Goal: Information Seeking & Learning: Learn about a topic

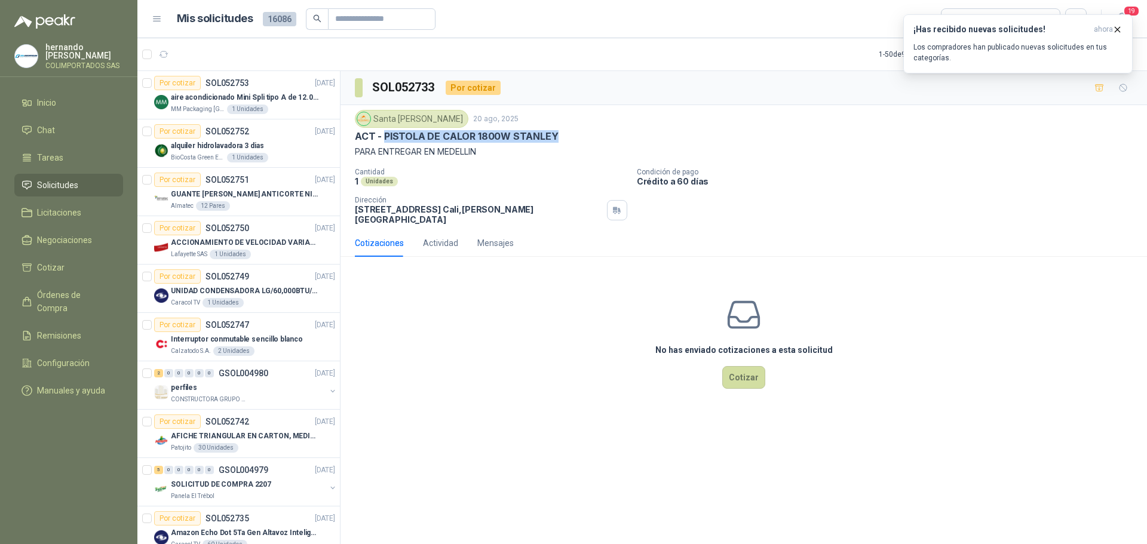
scroll to position [239, 0]
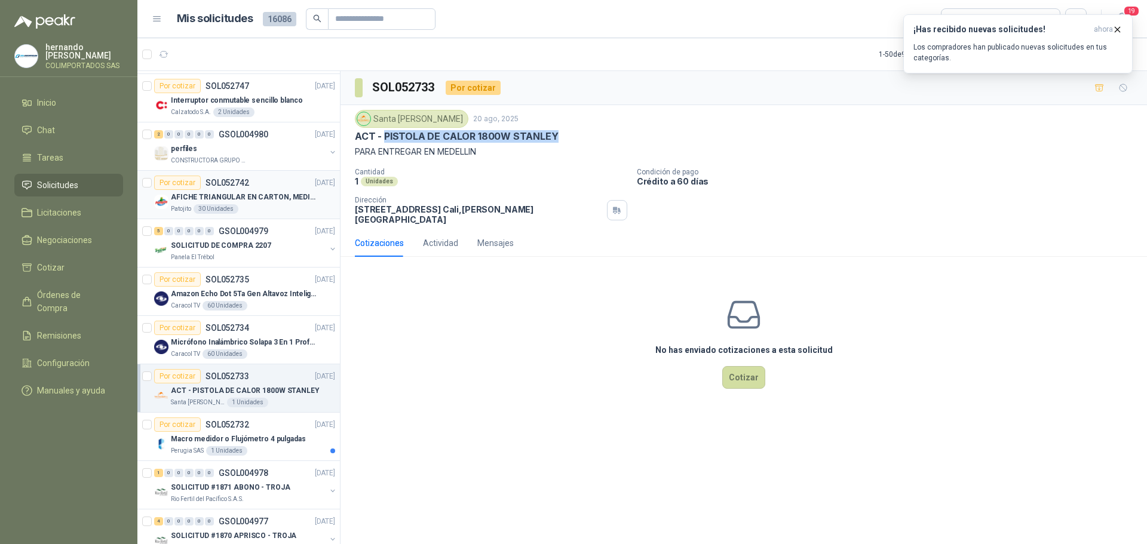
click at [249, 205] on div "Patojito 30 Unidades" at bounding box center [253, 209] width 164 height 10
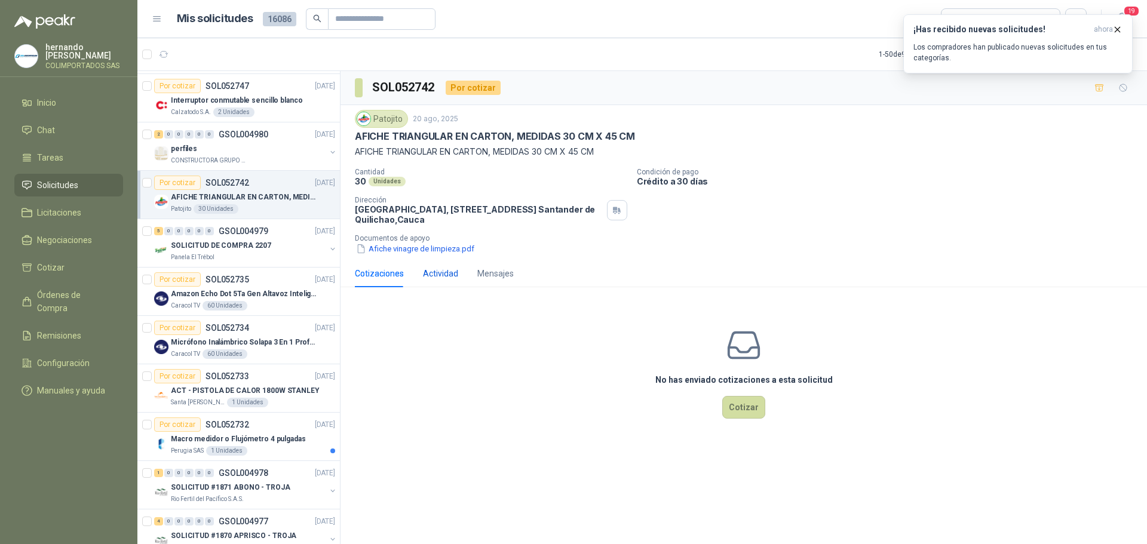
click at [450, 278] on div "Actividad" at bounding box center [440, 273] width 35 height 13
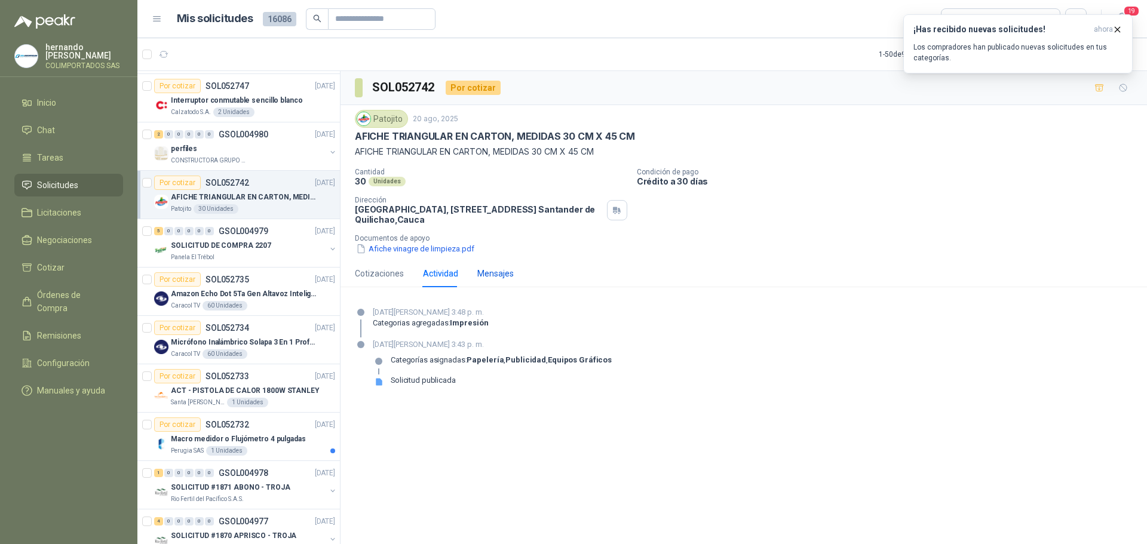
click at [491, 274] on div "Mensajes" at bounding box center [495, 273] width 36 height 13
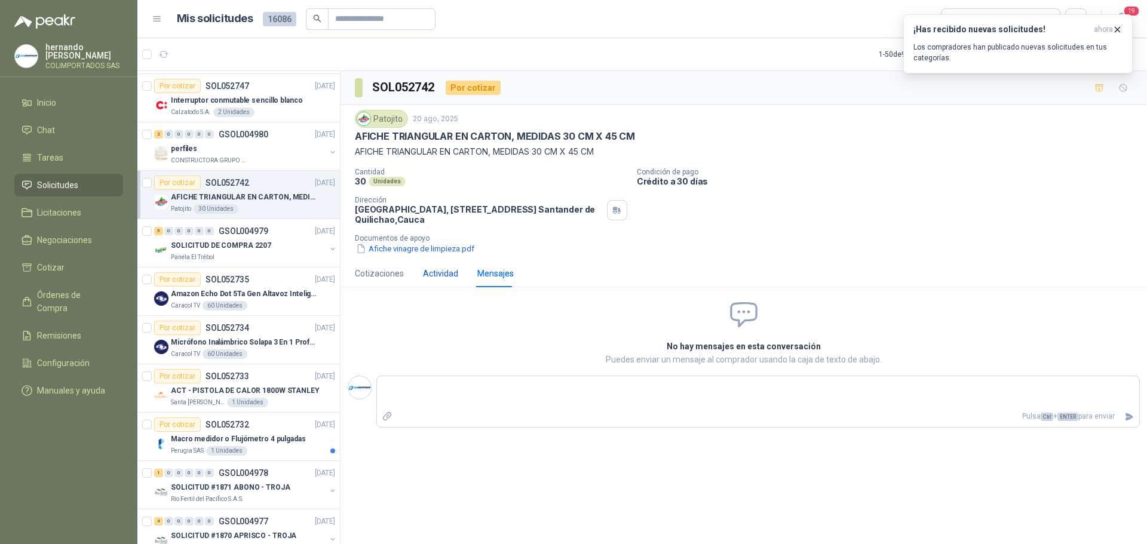
click at [432, 277] on div "Actividad" at bounding box center [440, 273] width 35 height 13
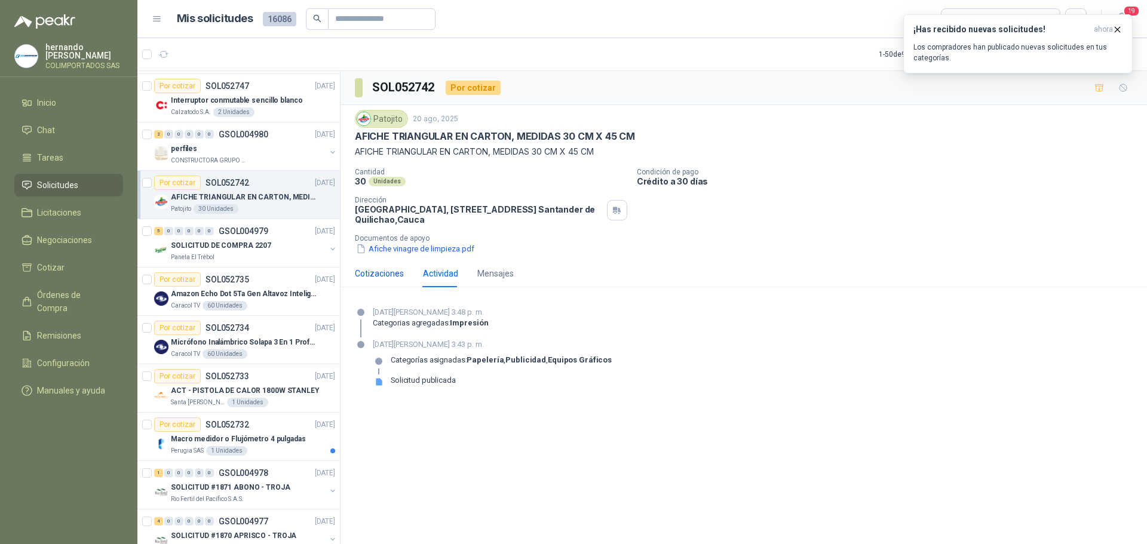
click at [380, 275] on div "Cotizaciones" at bounding box center [379, 273] width 49 height 13
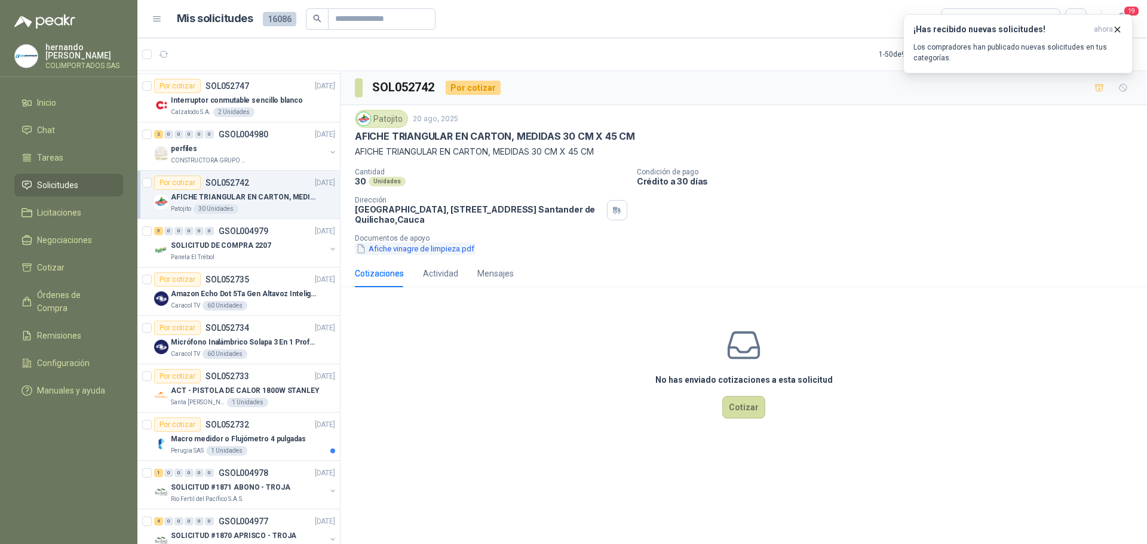
click at [412, 248] on button "Afiche vinagre de limpieza.pdf" at bounding box center [415, 248] width 121 height 13
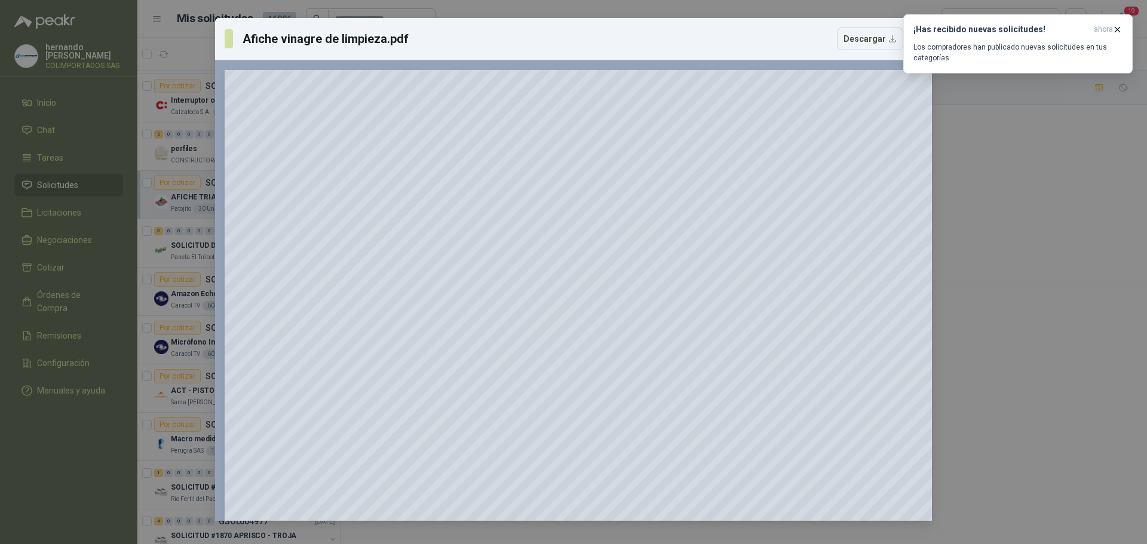
click at [980, 156] on div "Afiche vinagre de limpieza.pdf Descargar 150 %" at bounding box center [573, 272] width 1147 height 544
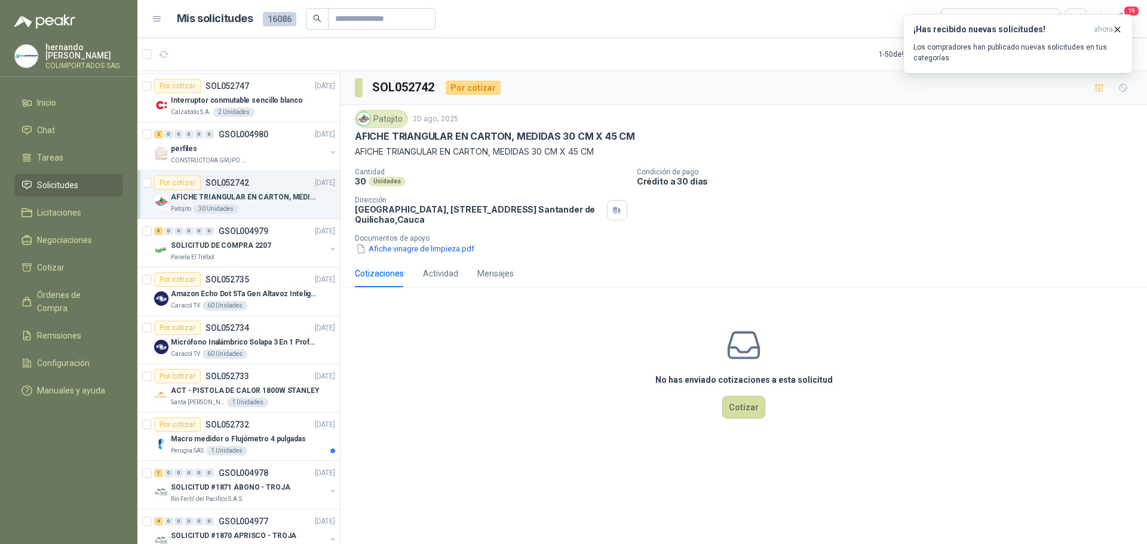
click at [460, 367] on div "No has enviado cotizaciones a esta solicitud Cotizar" at bounding box center [743, 373] width 806 height 152
click at [396, 251] on button "Afiche vinagre de limpieza.pdf" at bounding box center [415, 248] width 121 height 13
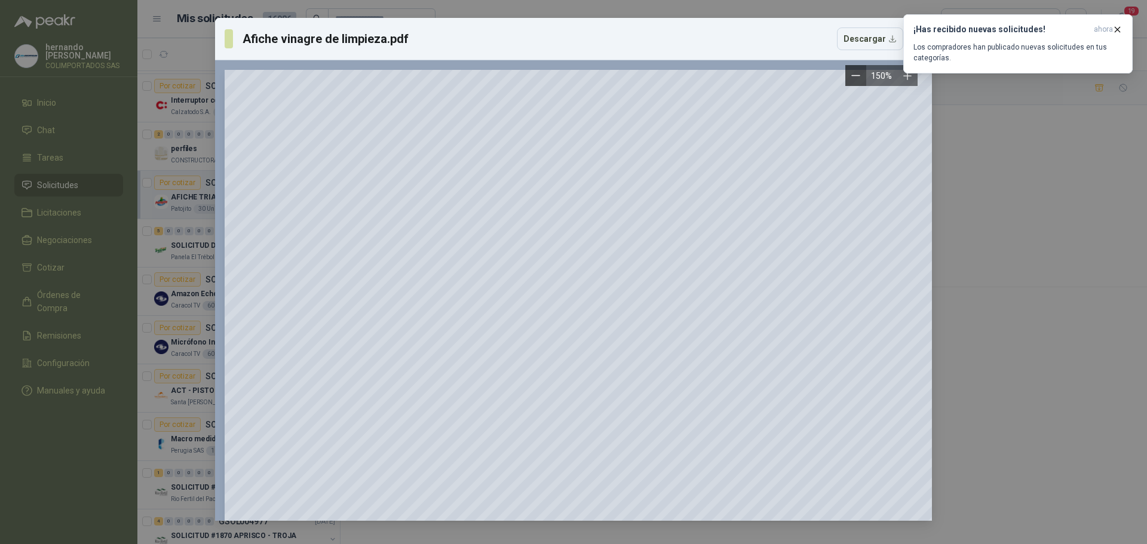
click at [851, 75] on button "Zoom out" at bounding box center [855, 75] width 21 height 21
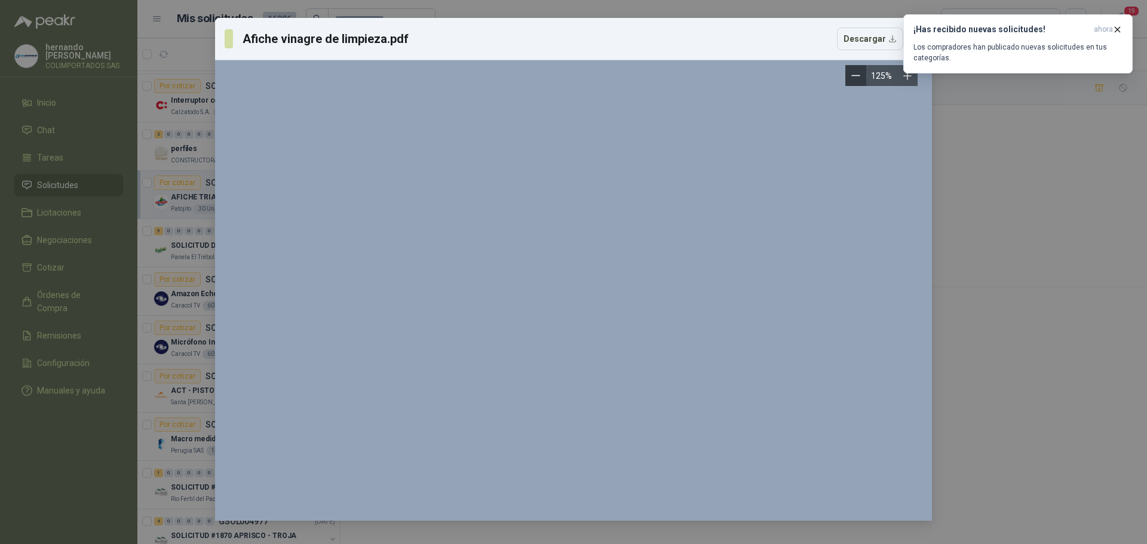
click at [851, 75] on button "Zoom out" at bounding box center [855, 75] width 21 height 21
click at [851, 75] on button "Zoom out" at bounding box center [860, 75] width 21 height 21
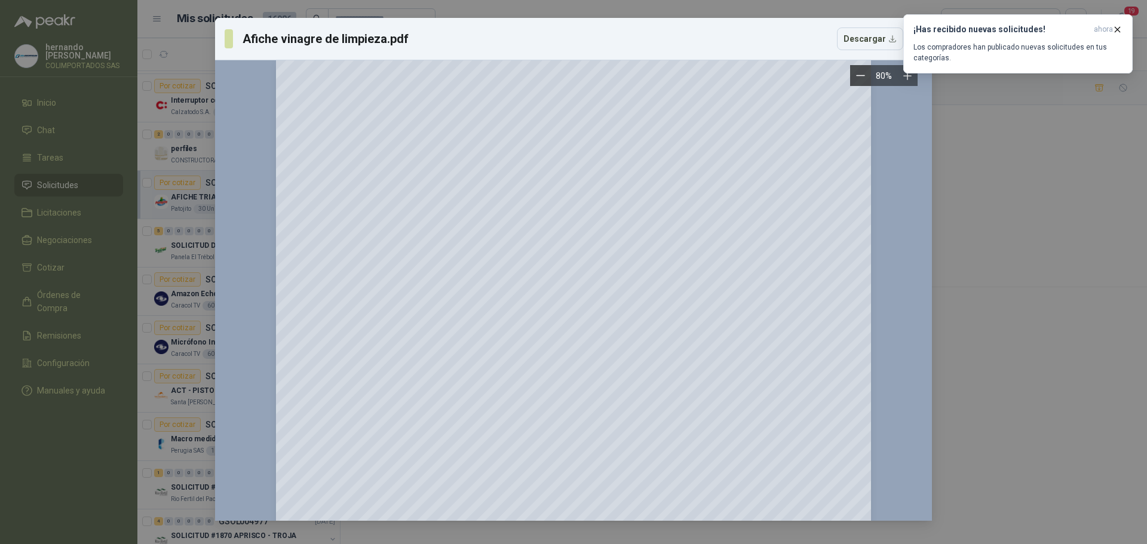
scroll to position [10, 0]
click at [891, 217] on div at bounding box center [574, 495] width 698 height 870
click at [103, 148] on div "Afiche vinagre de limpieza.pdf Descargar 80 %" at bounding box center [573, 272] width 1147 height 544
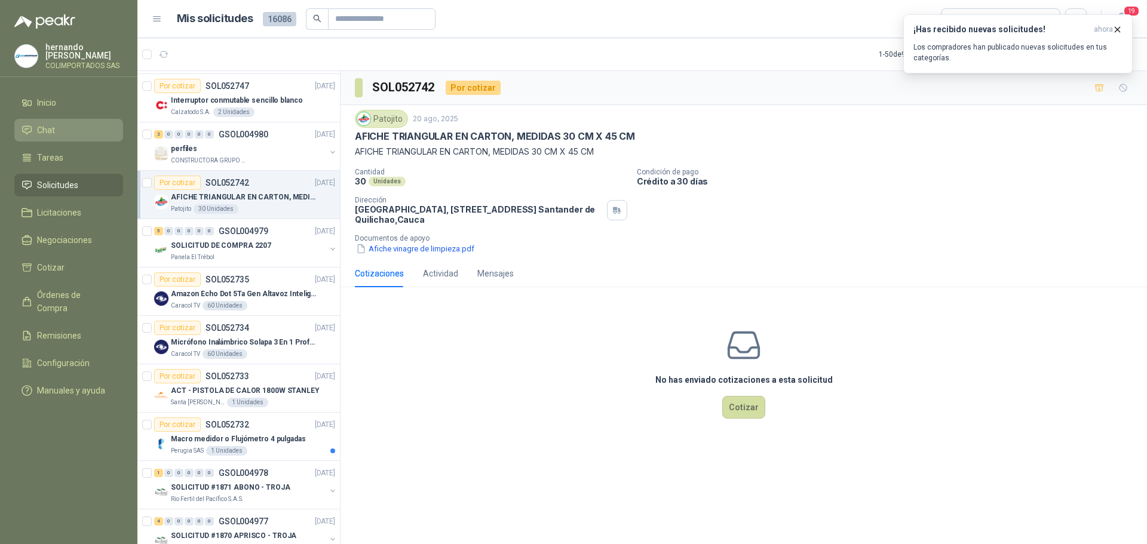
click at [48, 130] on span "Chat" at bounding box center [46, 130] width 18 height 13
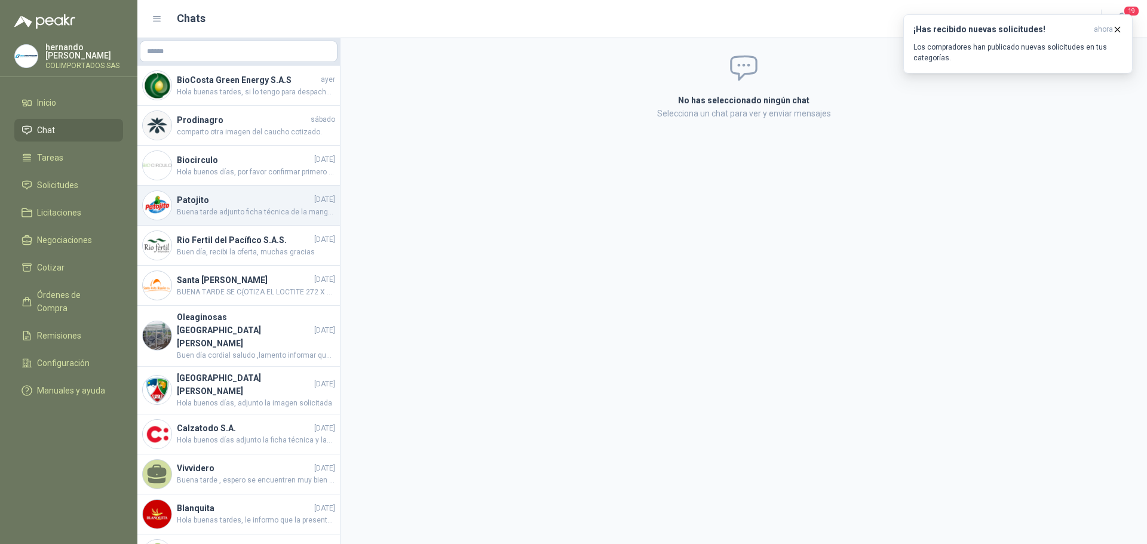
click at [222, 211] on span "Buena tarde adjunto ficha técnica de la manguera" at bounding box center [256, 212] width 158 height 11
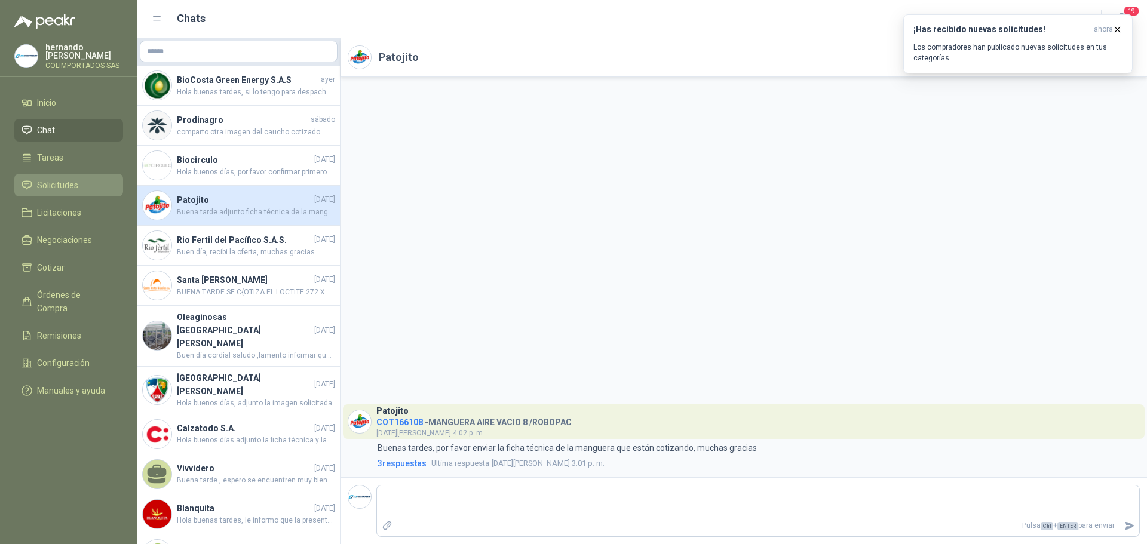
click at [87, 189] on li "Solicitudes" at bounding box center [69, 185] width 94 height 13
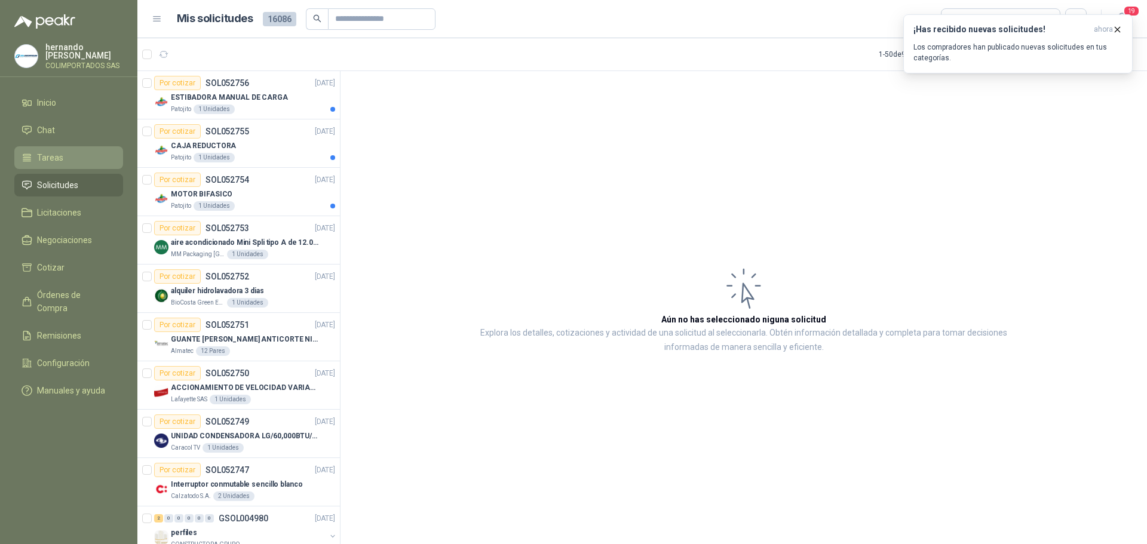
click at [57, 151] on span "Tareas" at bounding box center [50, 157] width 26 height 13
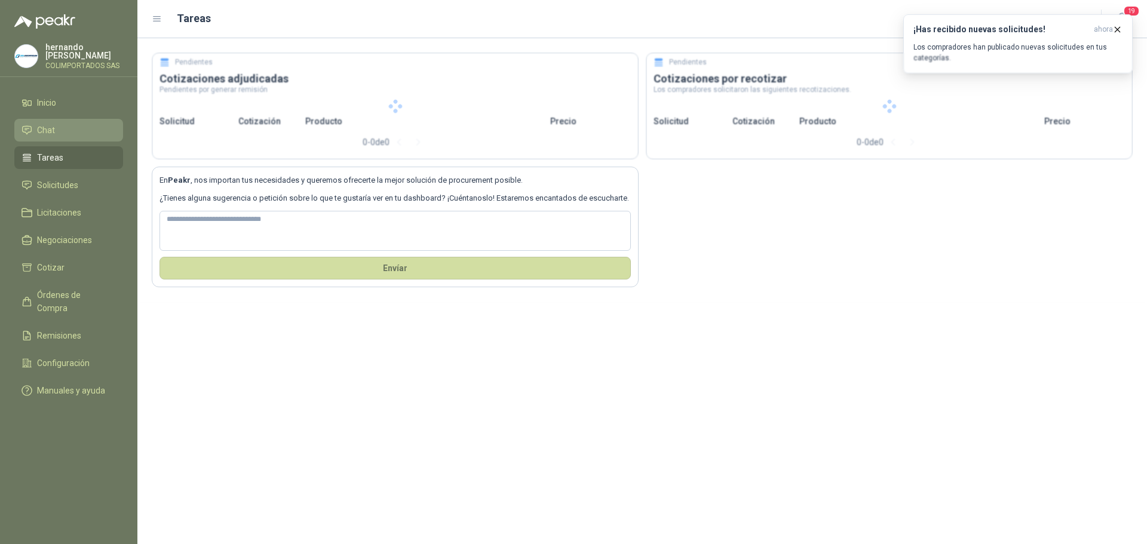
click at [61, 133] on li "Chat" at bounding box center [69, 130] width 94 height 13
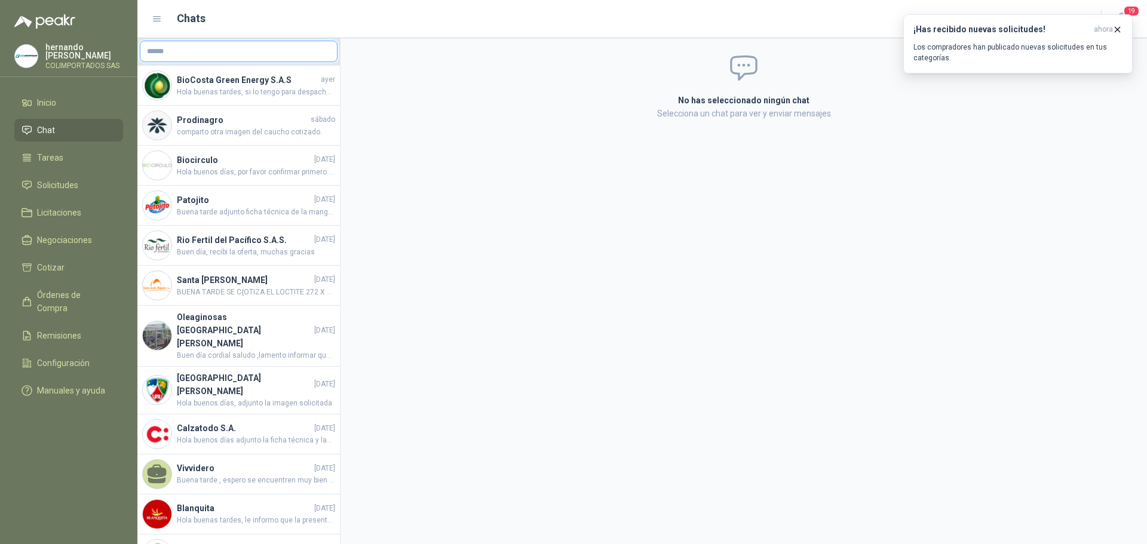
click at [219, 53] on input "text" at bounding box center [238, 51] width 197 height 20
type input "****"
click at [213, 84] on span "Industrias Patojito SAS -" at bounding box center [199, 84] width 62 height 6
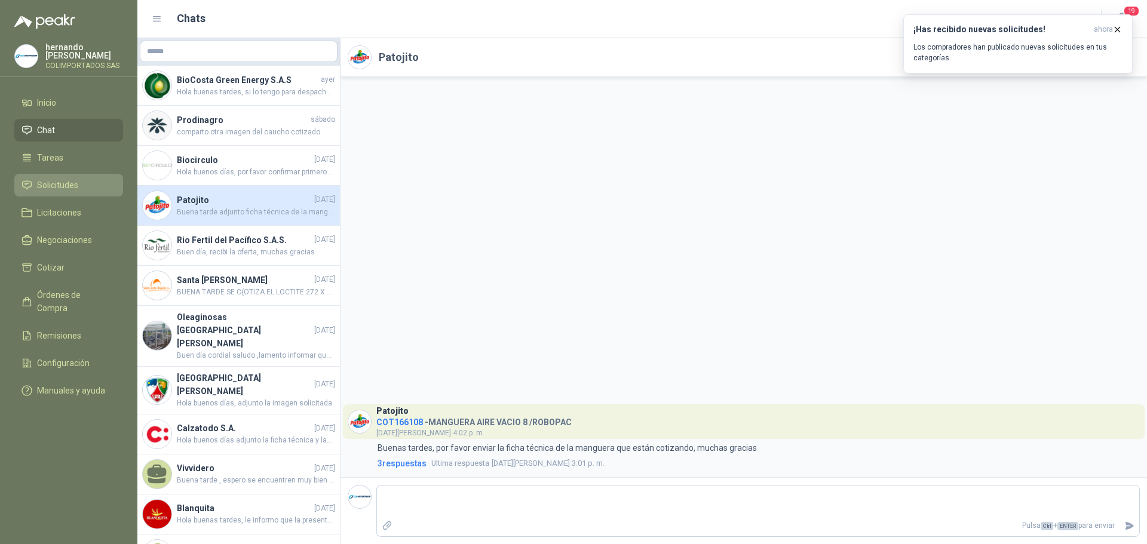
click at [38, 186] on span "Solicitudes" at bounding box center [57, 185] width 41 height 13
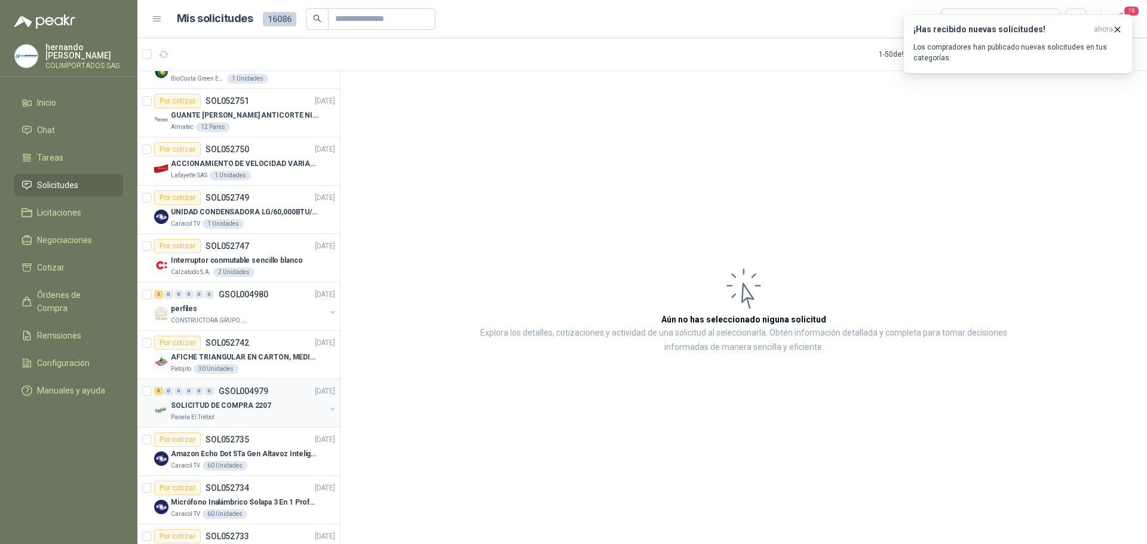
scroll to position [239, 0]
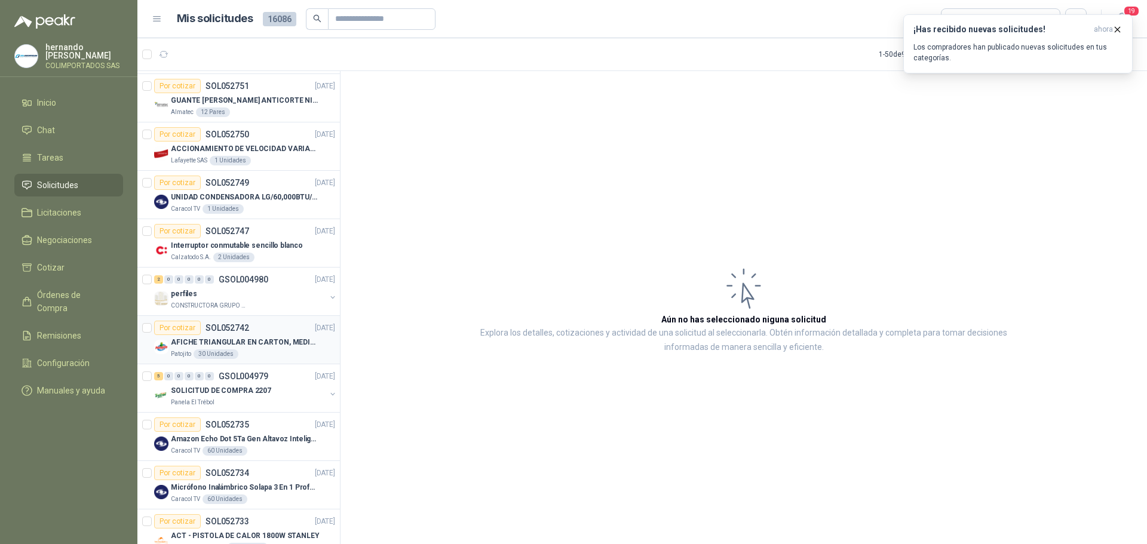
click at [269, 339] on p "AFICHE TRIANGULAR EN CARTON, MEDIDAS 30 CM X 45 CM" at bounding box center [245, 342] width 149 height 11
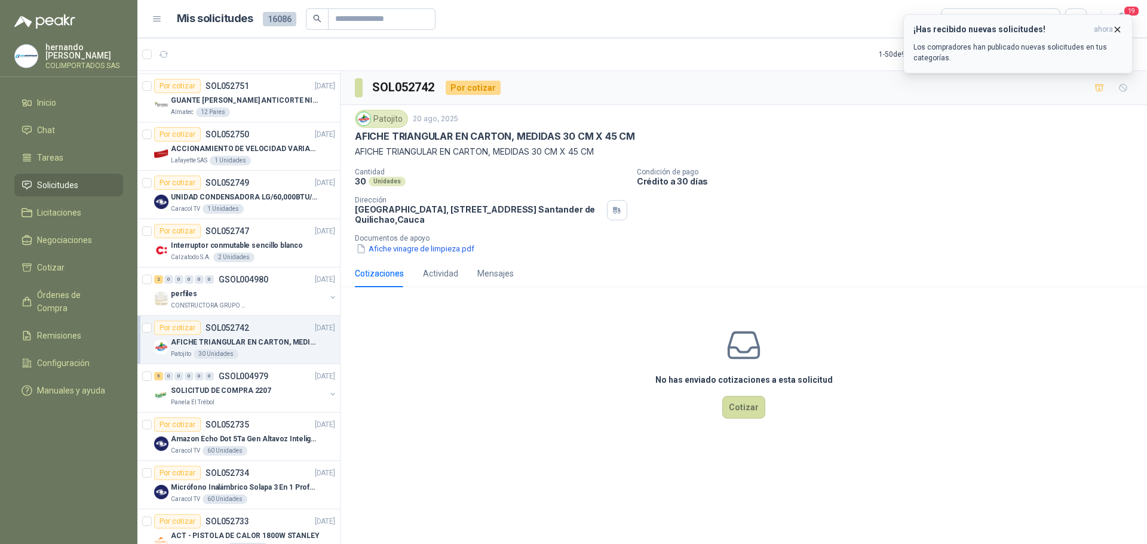
click at [1115, 29] on icon "button" at bounding box center [1117, 29] width 10 height 10
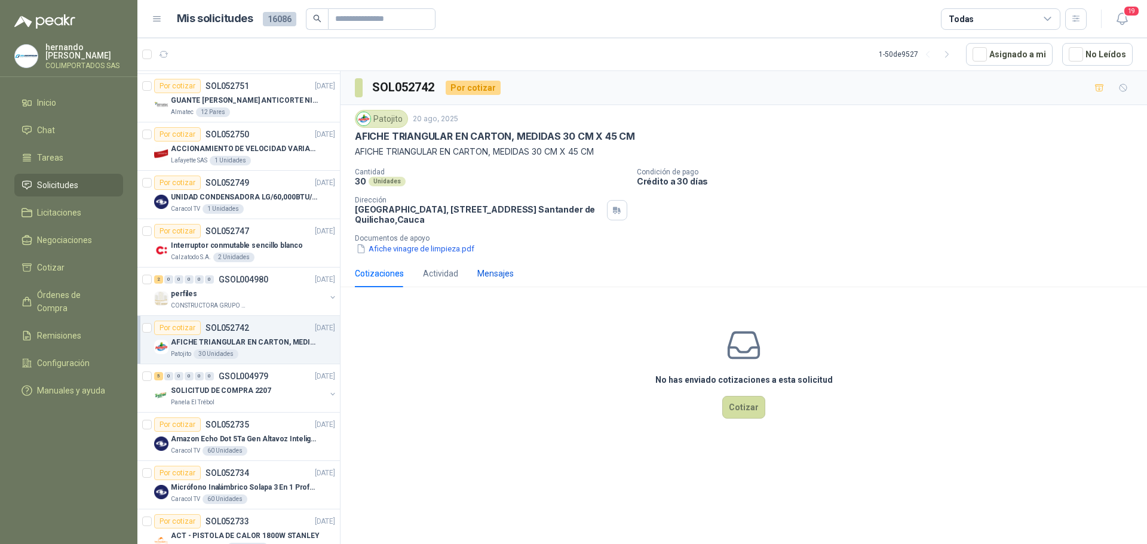
click at [484, 271] on div "Mensajes" at bounding box center [495, 273] width 36 height 13
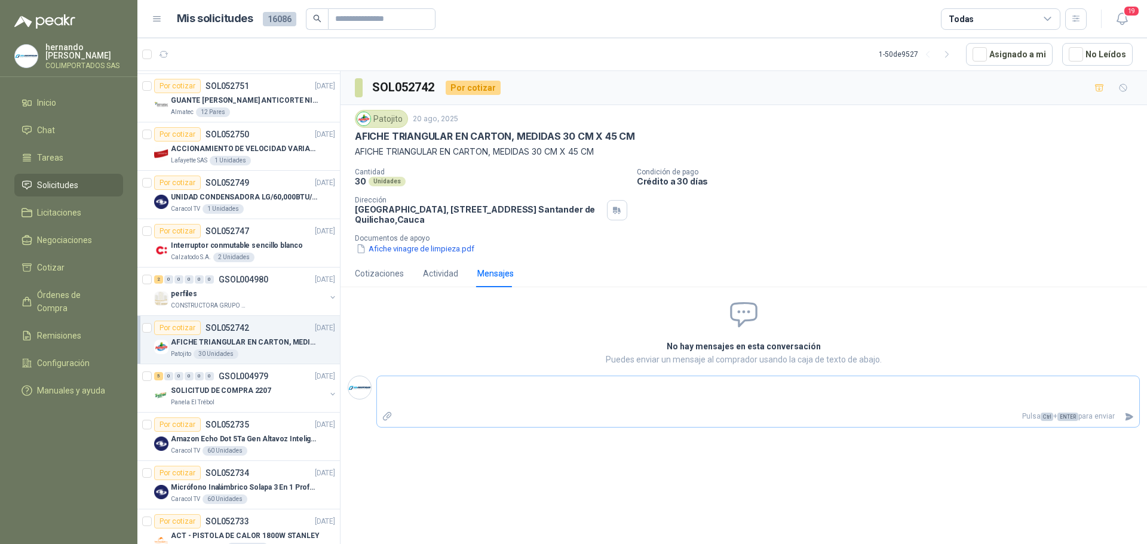
click at [386, 416] on icon "Adjuntar archivos" at bounding box center [387, 416] width 11 height 11
click at [0, 0] on input "file" at bounding box center [0, 0] width 0 height 0
click at [378, 270] on div "Cotizaciones" at bounding box center [379, 273] width 49 height 13
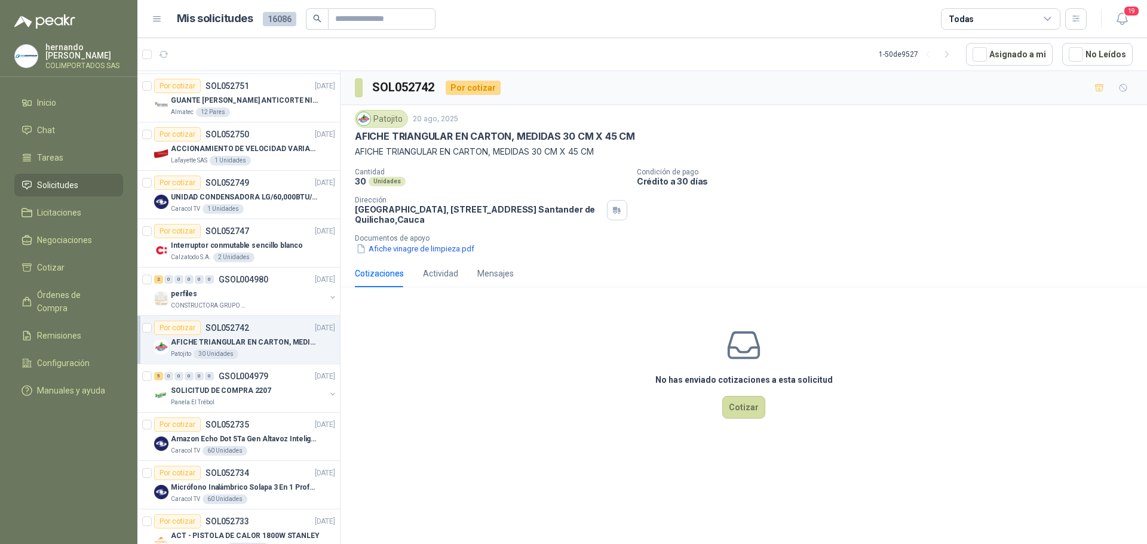
click at [384, 115] on div "Patojito" at bounding box center [381, 119] width 53 height 18
click at [379, 115] on div "Patojito" at bounding box center [381, 119] width 53 height 18
drag, startPoint x: 381, startPoint y: 119, endPoint x: 624, endPoint y: 179, distance: 250.5
click at [624, 179] on div "30 Unidades" at bounding box center [491, 181] width 272 height 10
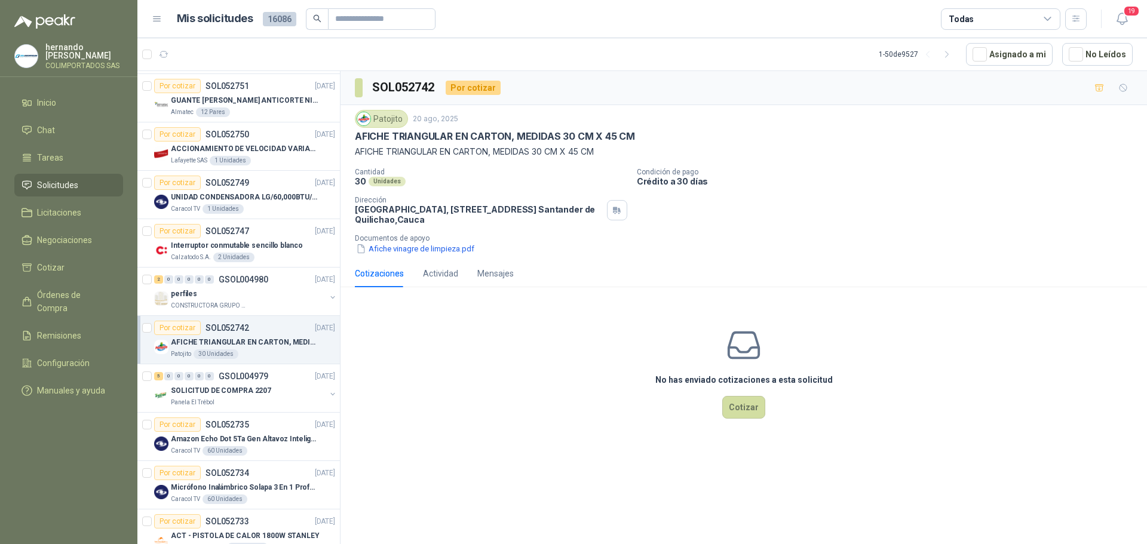
click at [370, 173] on p "Cantidad" at bounding box center [491, 172] width 272 height 8
click at [420, 174] on p "Cantidad" at bounding box center [491, 172] width 272 height 8
drag, startPoint x: 72, startPoint y: 127, endPoint x: 91, endPoint y: 131, distance: 19.6
click at [72, 126] on li "Chat" at bounding box center [69, 130] width 94 height 13
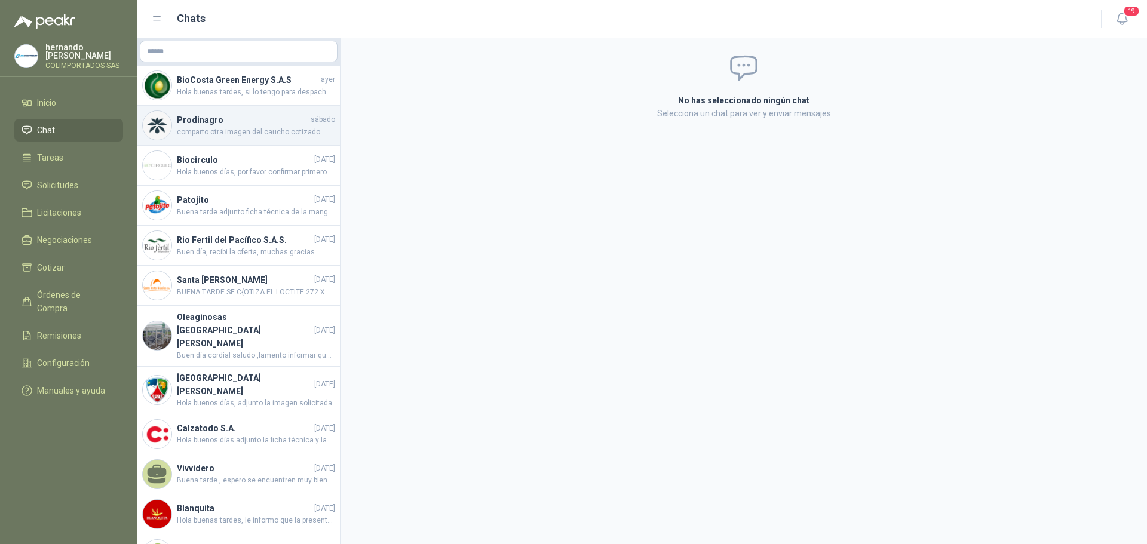
click at [242, 127] on span "comparto otra imagen del caucho cotizado." at bounding box center [256, 132] width 158 height 11
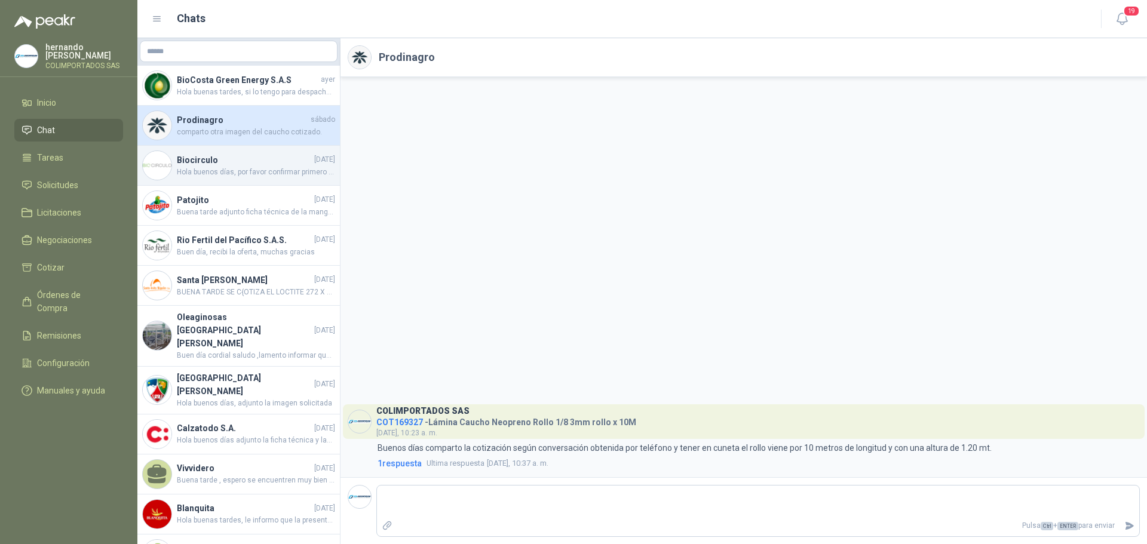
click at [219, 162] on h4 "Biocirculo" at bounding box center [244, 159] width 135 height 13
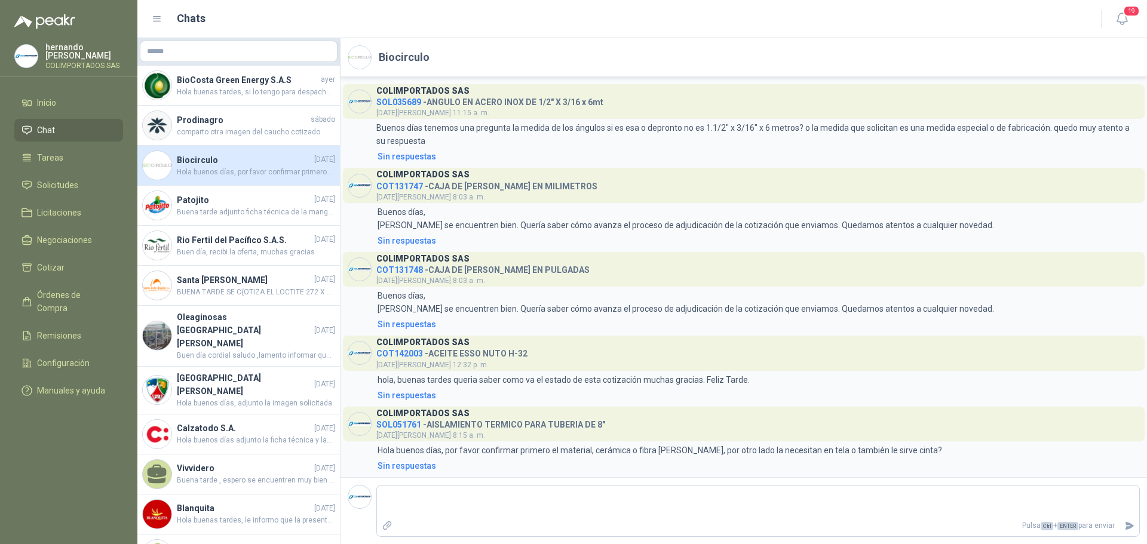
scroll to position [2, 0]
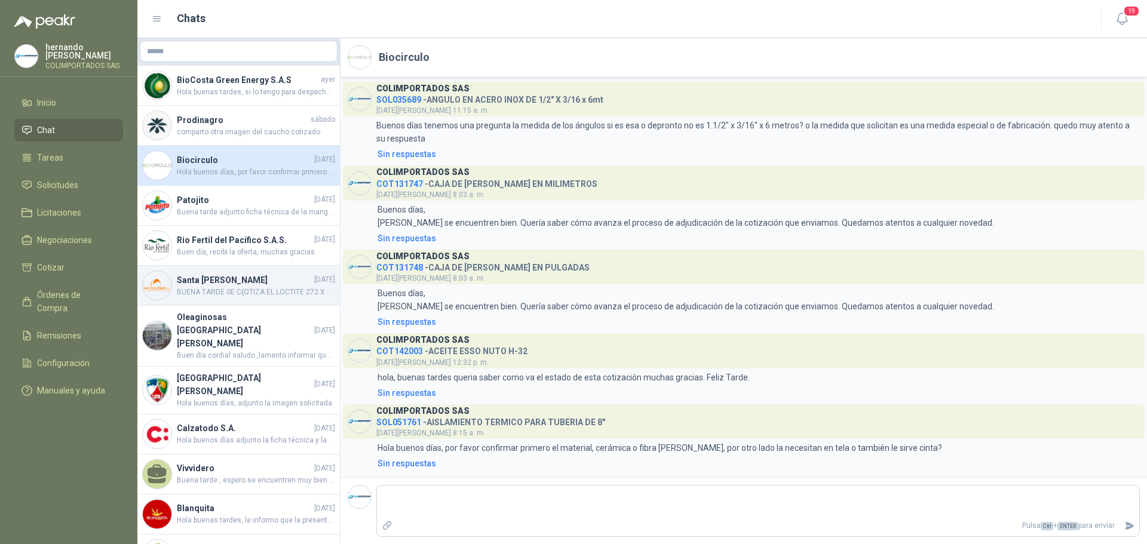
click at [202, 288] on span "BUENA TARDE SE C{OTIZA EL LOCTITE 272 X LOS ML, YA QUE ES EL QUE VIENE POR 10ML…" at bounding box center [256, 292] width 158 height 11
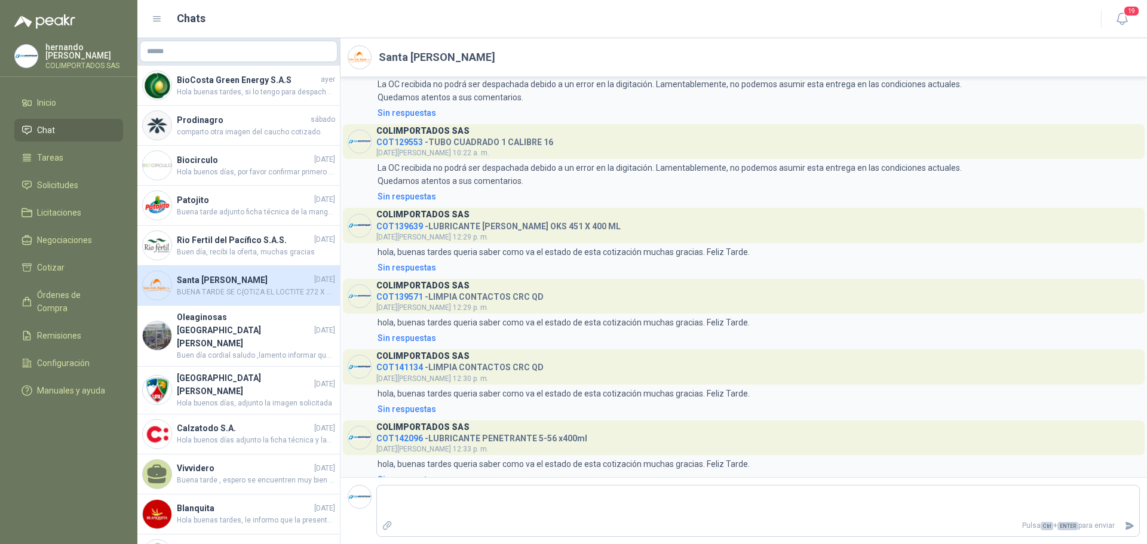
scroll to position [1109, 0]
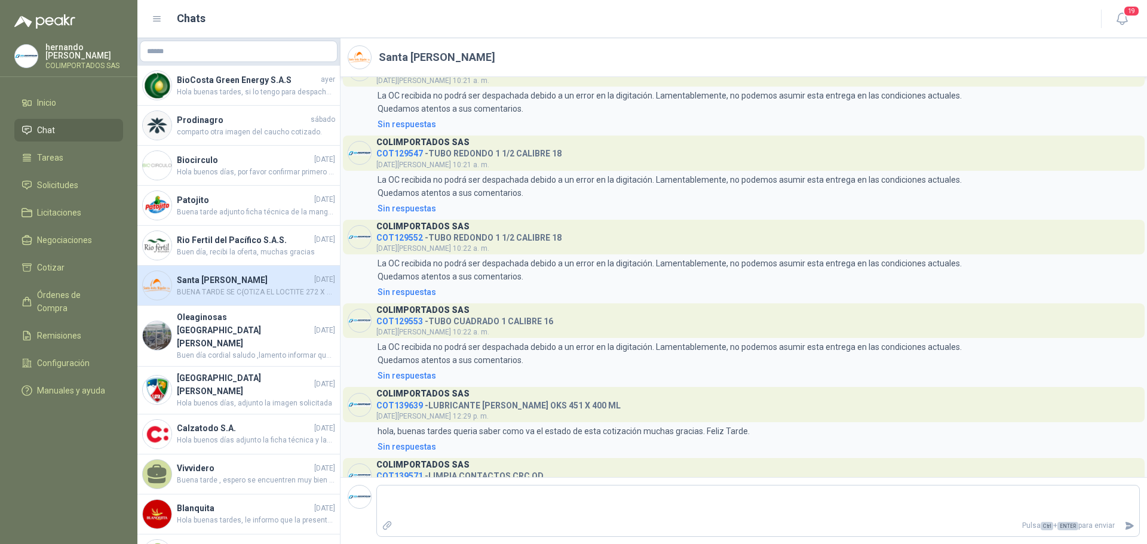
click at [73, 126] on li "Chat" at bounding box center [69, 130] width 94 height 13
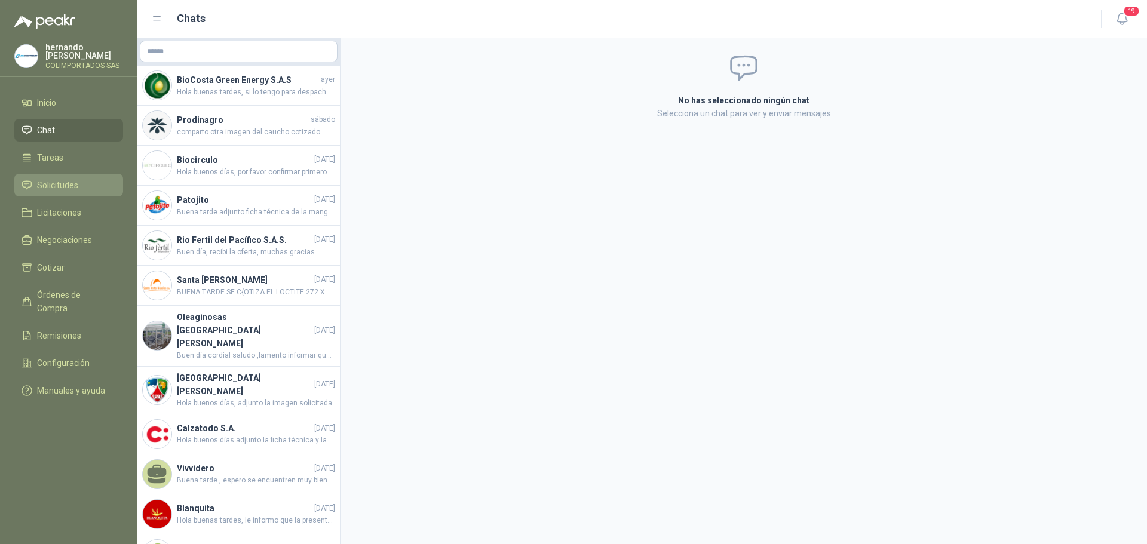
click at [69, 188] on span "Solicitudes" at bounding box center [57, 185] width 41 height 13
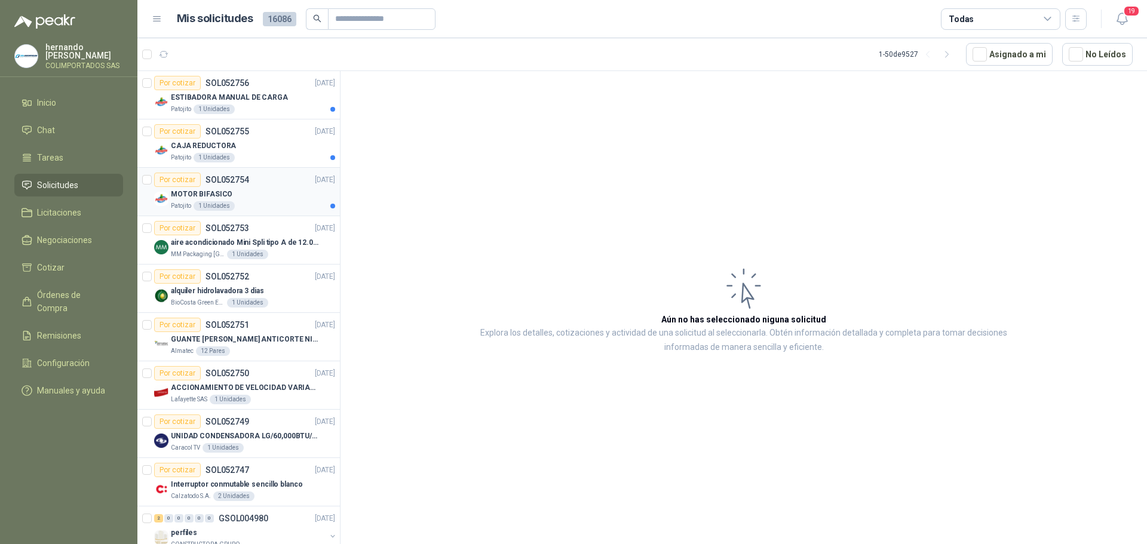
click at [259, 193] on div "MOTOR BIFASICO" at bounding box center [253, 194] width 164 height 14
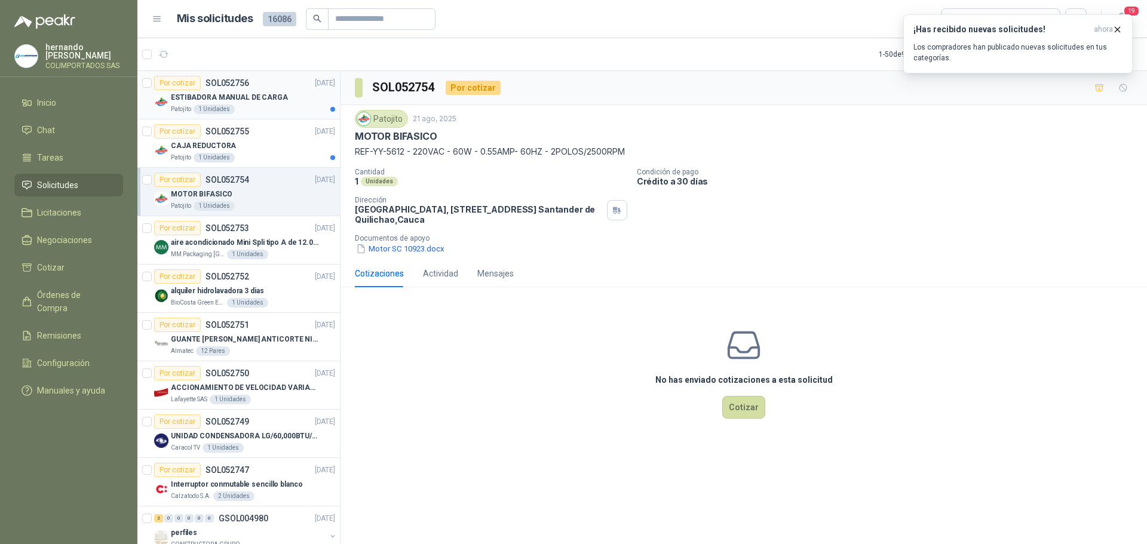
click at [257, 102] on p "ESTIBADORA MANUAL DE CARGA" at bounding box center [229, 97] width 117 height 11
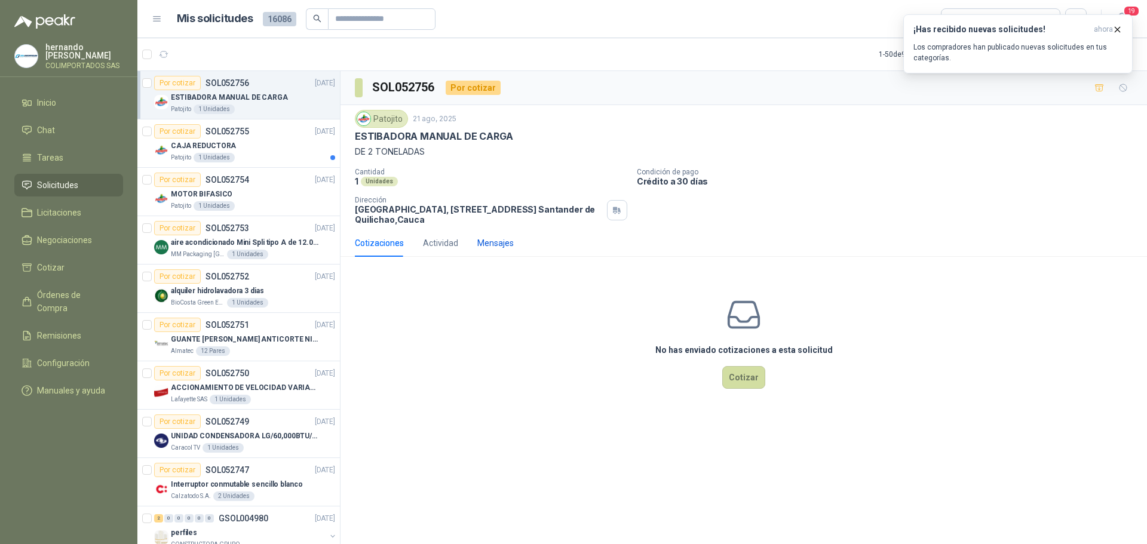
click at [483, 241] on div "Mensajes" at bounding box center [495, 243] width 36 height 13
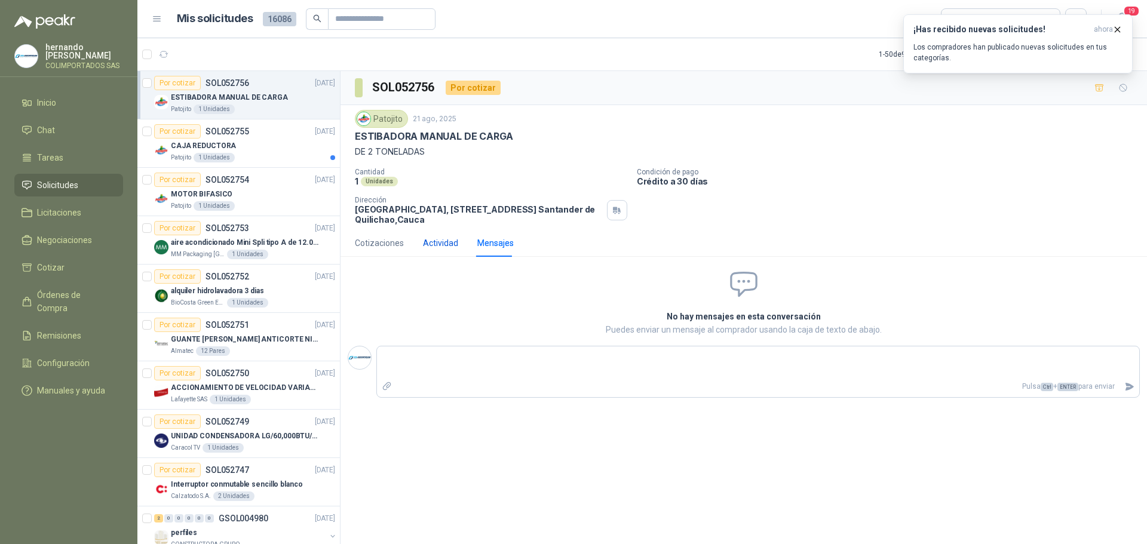
click at [450, 241] on div "Actividad" at bounding box center [440, 243] width 35 height 13
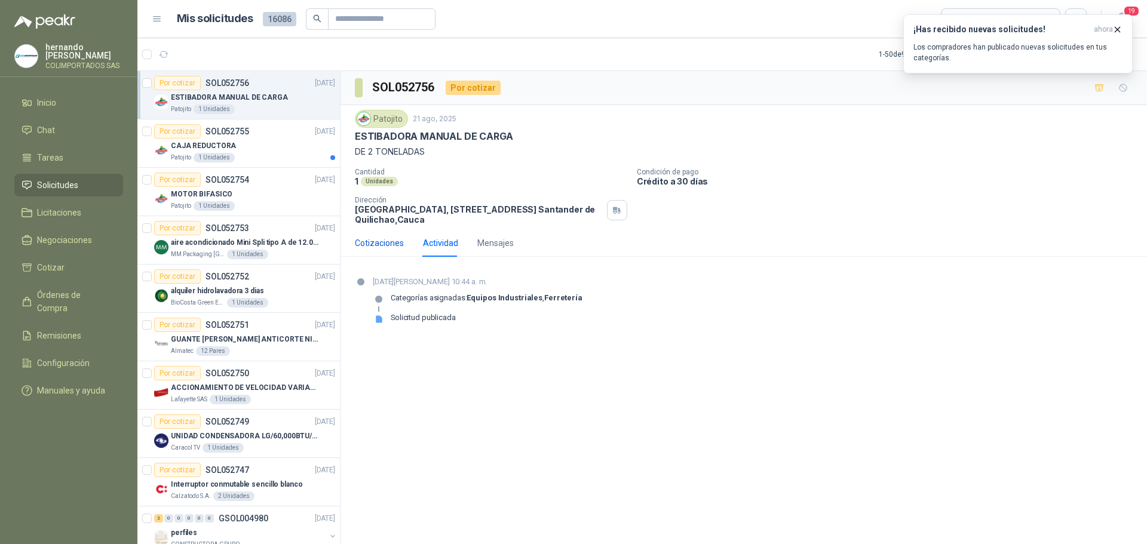
click at [398, 243] on div "Cotizaciones" at bounding box center [379, 243] width 49 height 13
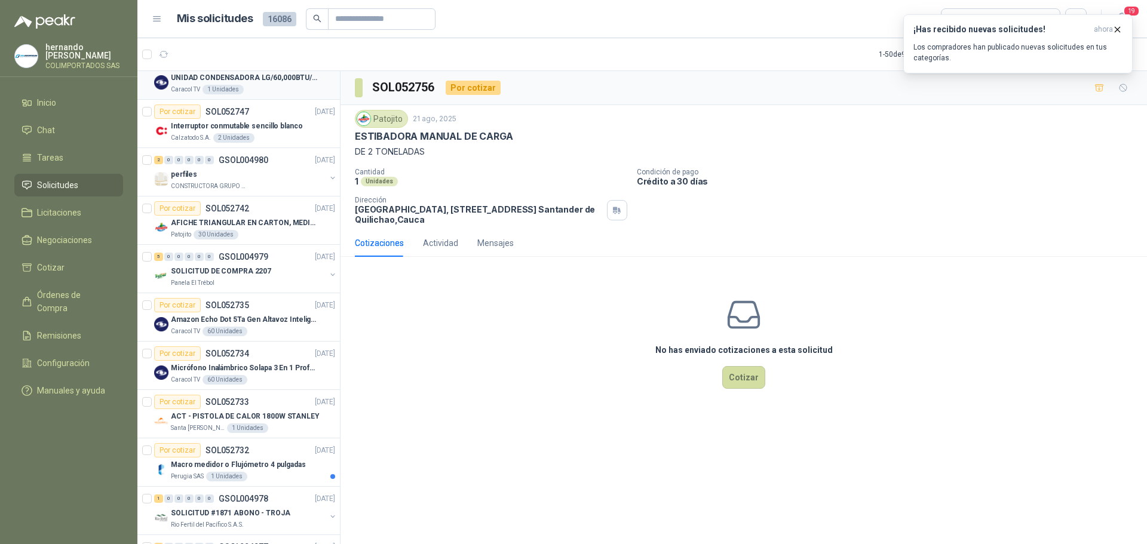
scroll to position [239, 0]
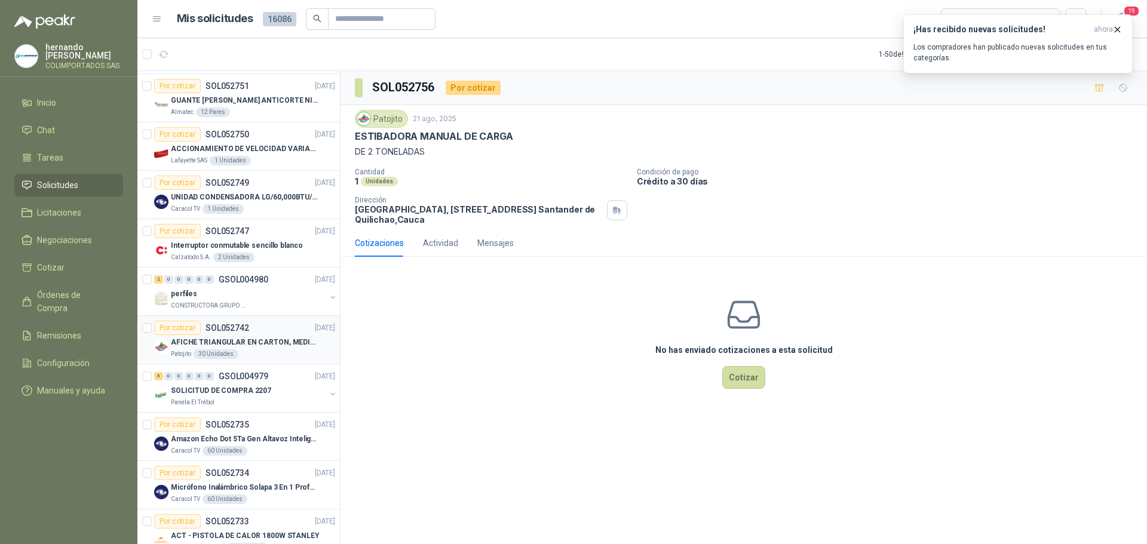
click at [272, 336] on div "AFICHE TRIANGULAR EN CARTON, MEDIDAS 30 CM X 45 CM" at bounding box center [253, 342] width 164 height 14
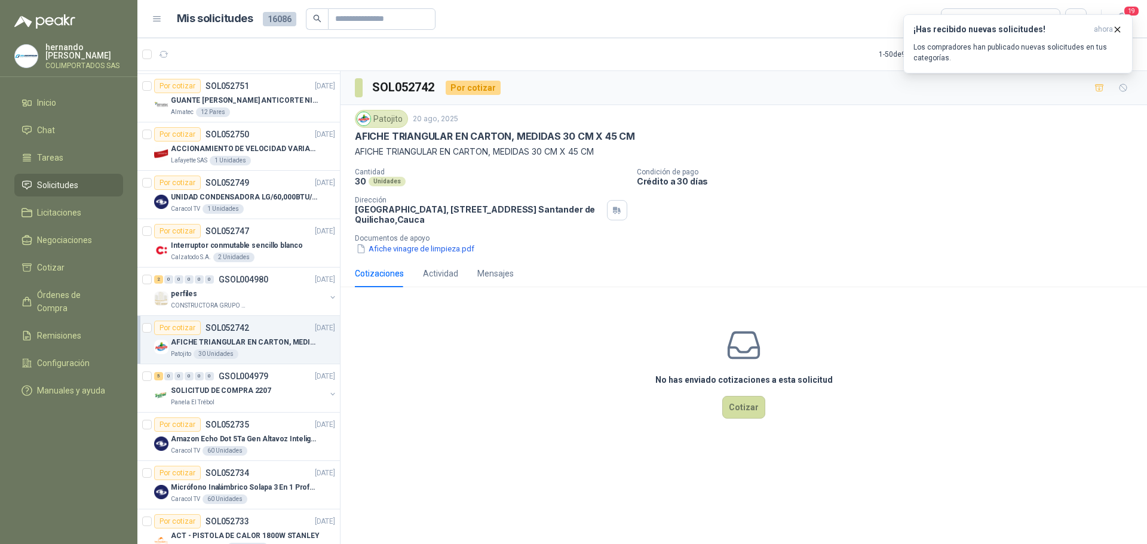
click at [422, 255] on div "Patojito [DATE] AFICHE TRIANGULAR EN CARTON, MEDIDAS 30 CM X 45 CM AFICHE TRIAN…" at bounding box center [743, 182] width 806 height 155
click at [434, 248] on button "Afiche vinagre de limpieza.pdf" at bounding box center [415, 248] width 121 height 13
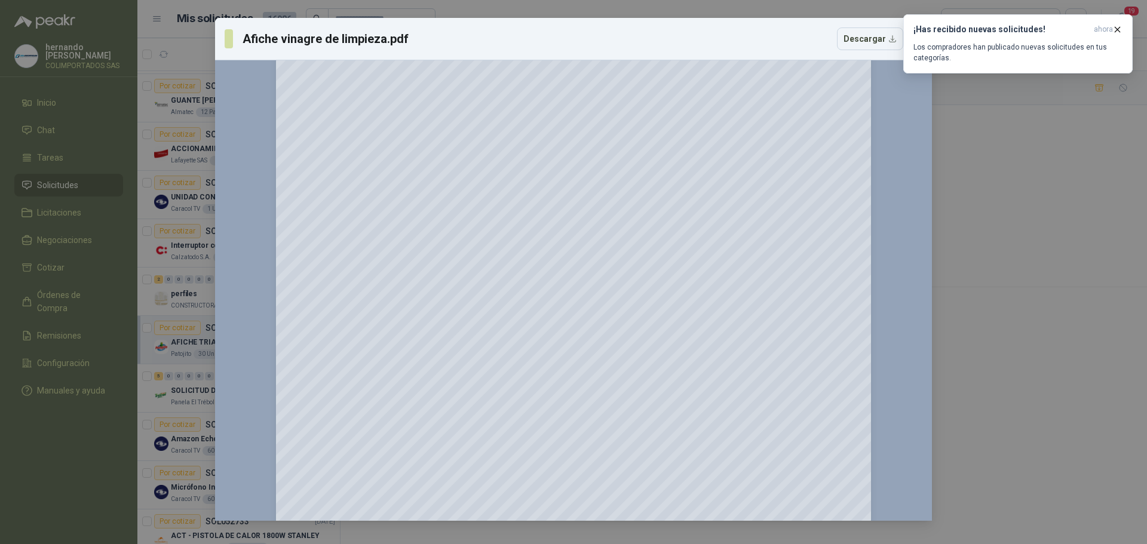
scroll to position [189, 0]
